Goal: Transaction & Acquisition: Book appointment/travel/reservation

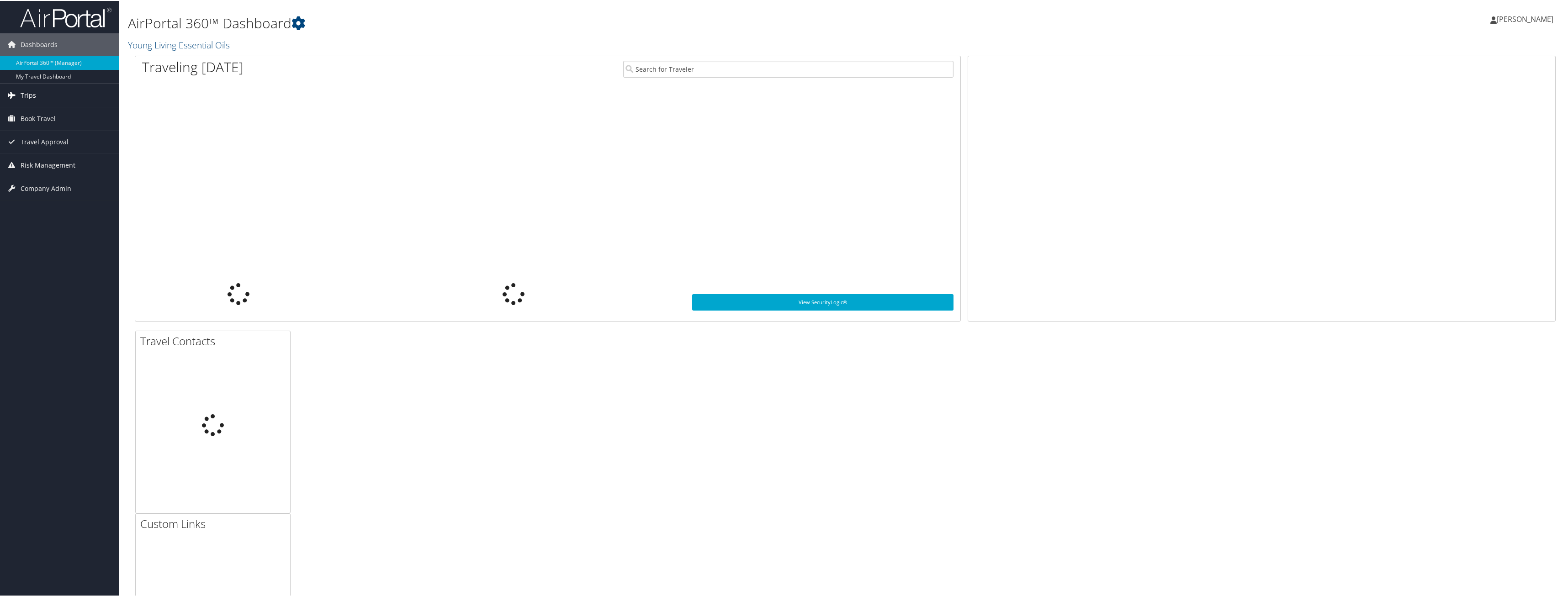
click at [41, 95] on link "Trips" at bounding box center [59, 94] width 119 height 23
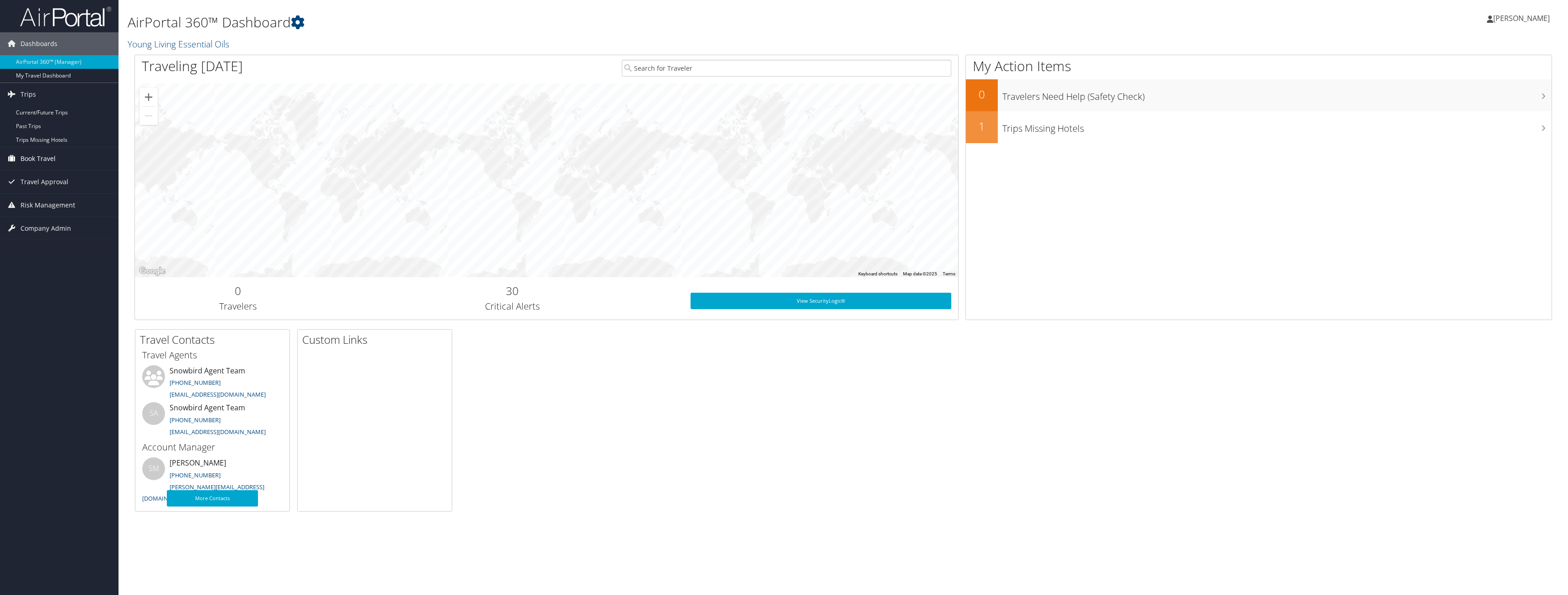
click at [40, 152] on span "Book Travel" at bounding box center [38, 158] width 35 height 23
click at [38, 208] on link "Book/Manage Online Trips" at bounding box center [59, 204] width 119 height 13
